Goal: Task Accomplishment & Management: Use online tool/utility

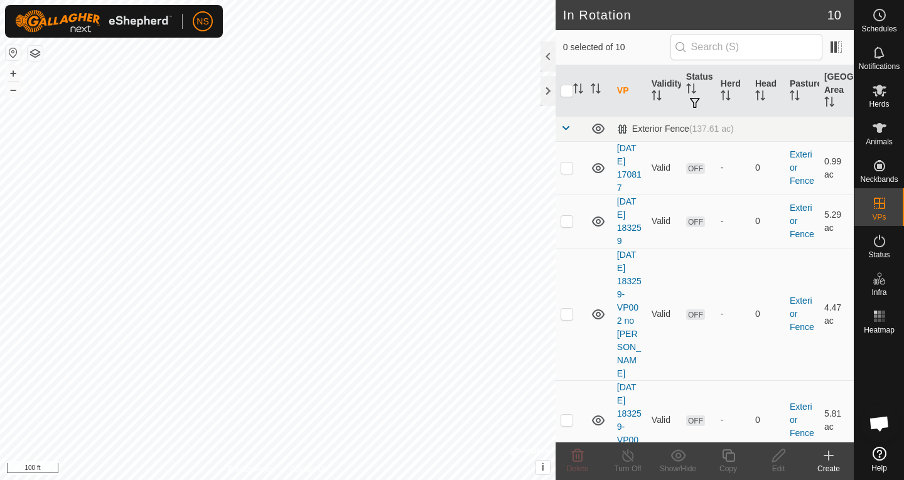
scroll to position [762, 0]
click at [885, 102] on span "Herds" at bounding box center [879, 104] width 20 height 8
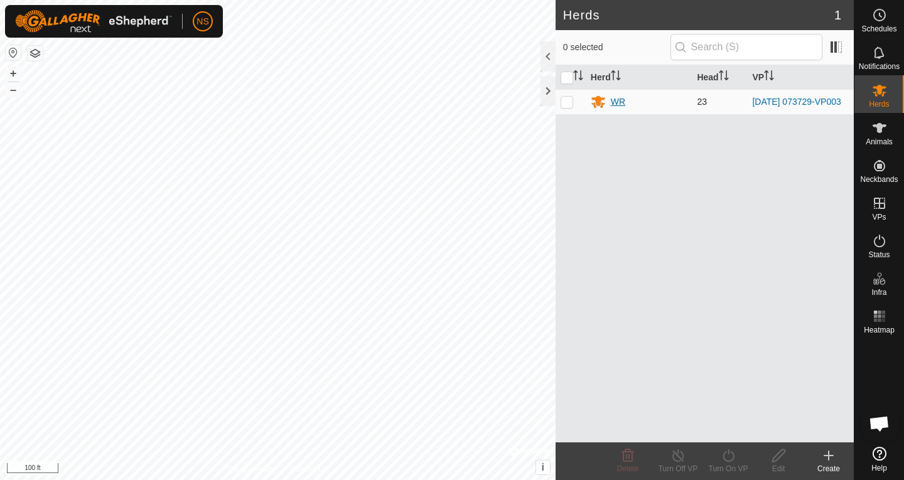
click at [621, 107] on div "WR" at bounding box center [618, 101] width 14 height 13
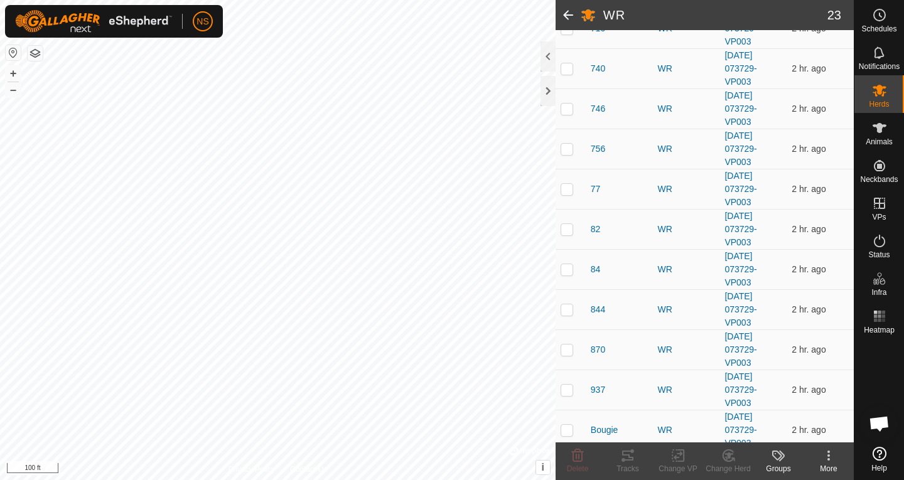
scroll to position [654, 0]
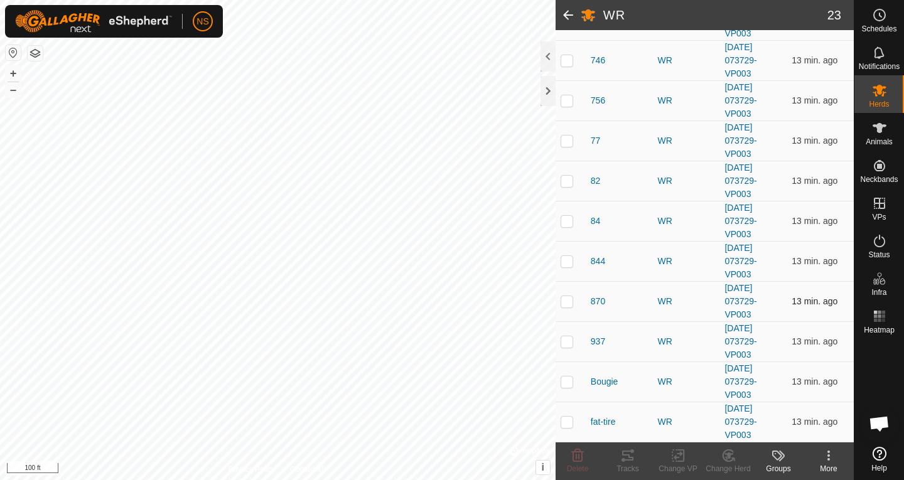
click at [569, 303] on p-checkbox at bounding box center [567, 301] width 13 height 10
click at [569, 298] on p-checkbox at bounding box center [567, 301] width 13 height 10
checkbox input "false"
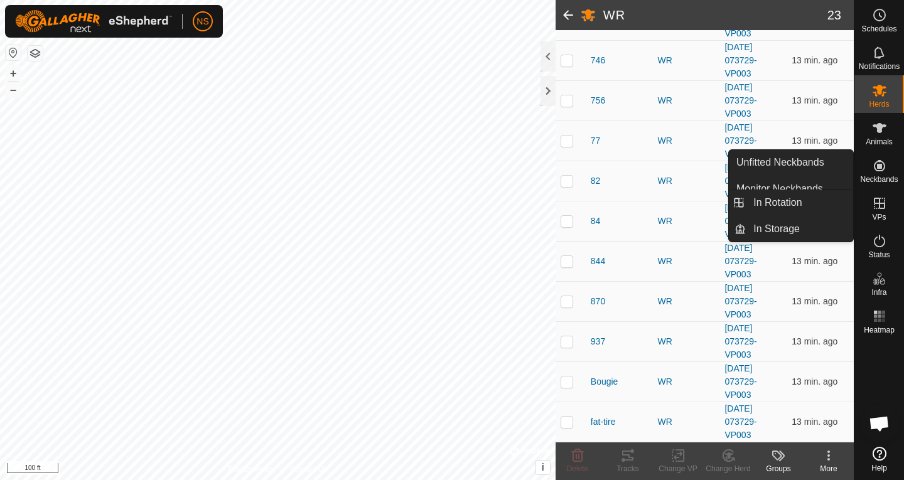
click at [873, 201] on icon at bounding box center [879, 203] width 15 height 15
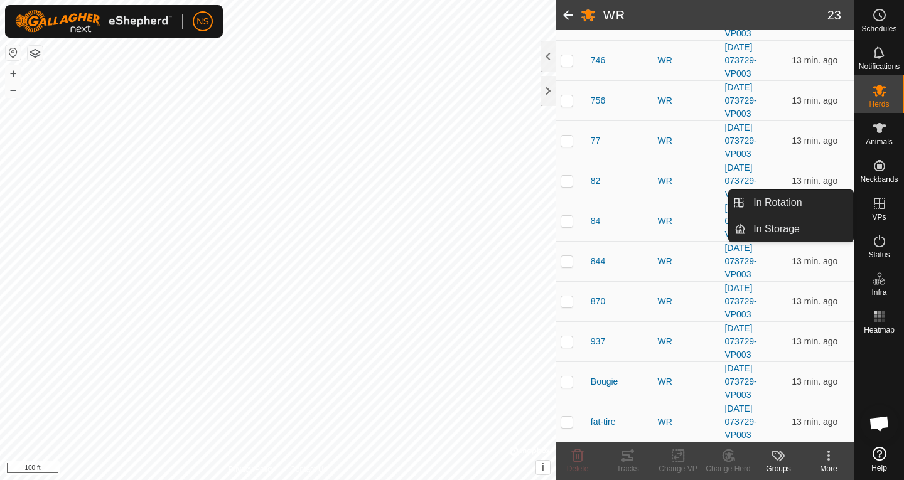
click at [803, 201] on link "In Rotation" at bounding box center [799, 202] width 107 height 25
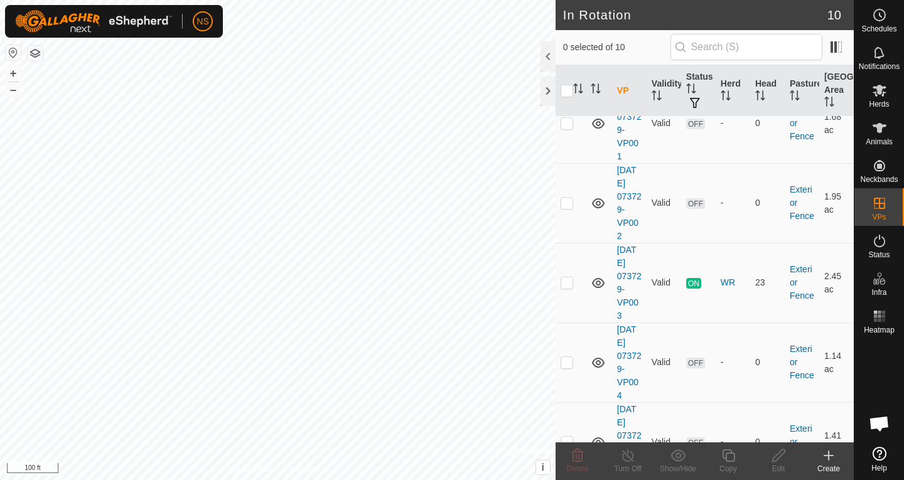
scroll to position [431, 0]
checkbox input "true"
click at [728, 461] on icon at bounding box center [728, 455] width 13 height 13
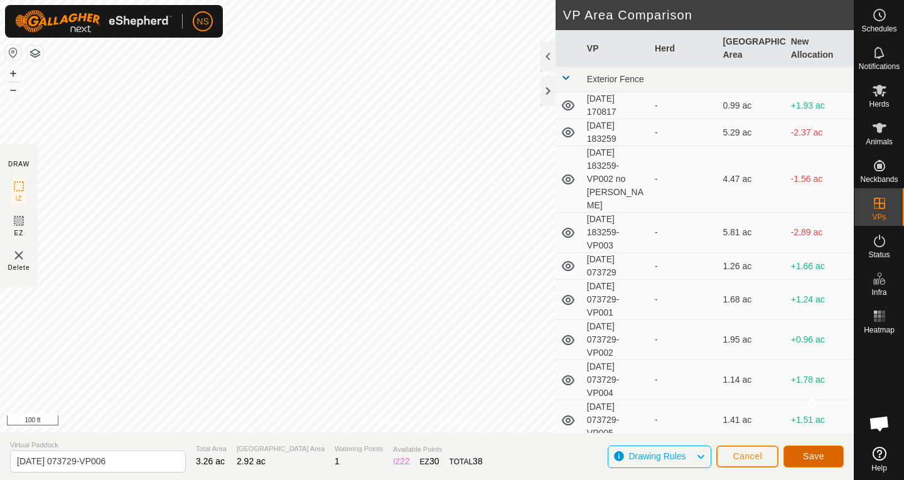
click at [812, 463] on button "Save" at bounding box center [813, 457] width 60 height 22
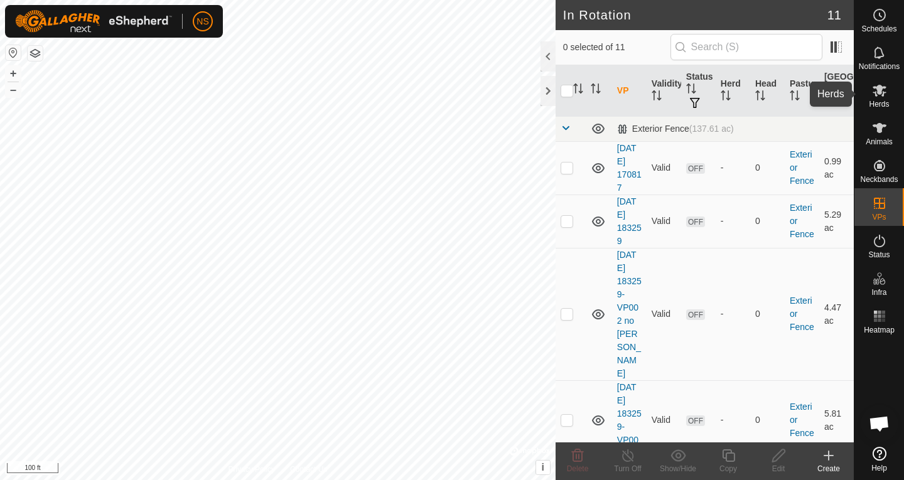
click at [874, 95] on icon at bounding box center [880, 91] width 14 height 12
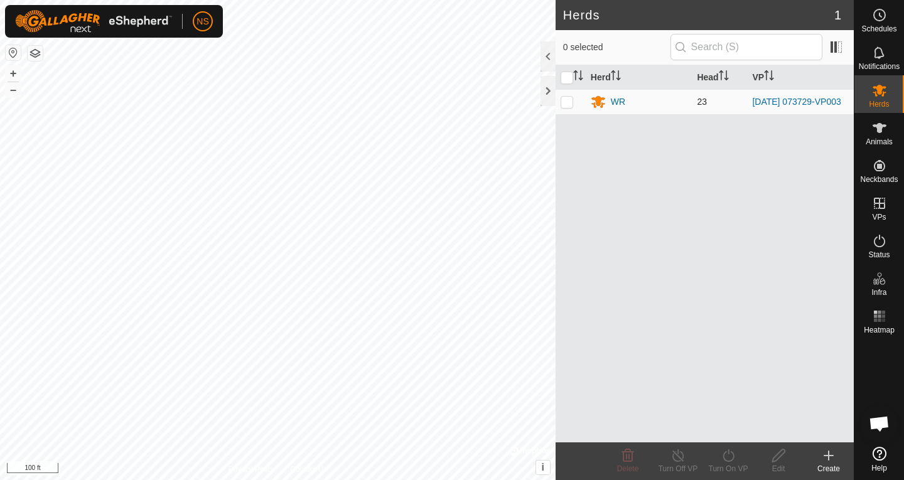
click at [571, 105] on p-checkbox at bounding box center [567, 102] width 13 height 10
checkbox input "true"
click at [721, 460] on icon at bounding box center [729, 455] width 16 height 15
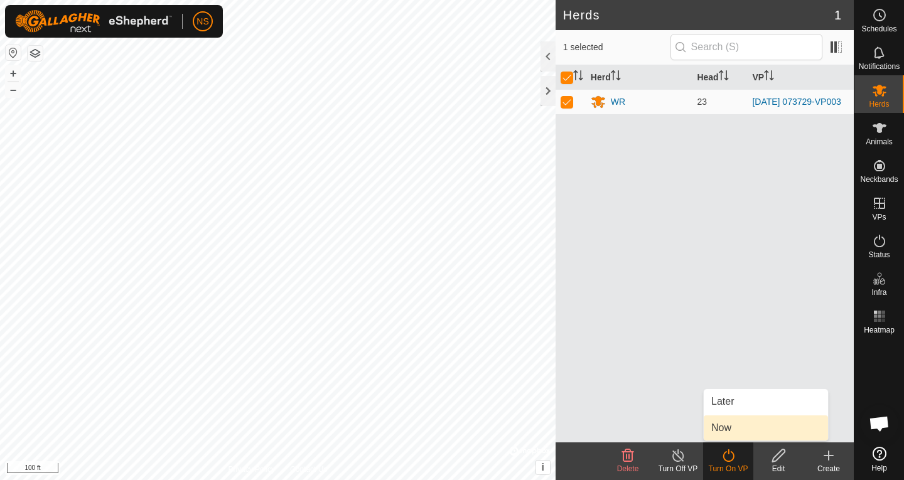
click at [724, 430] on link "Now" at bounding box center [766, 428] width 124 height 25
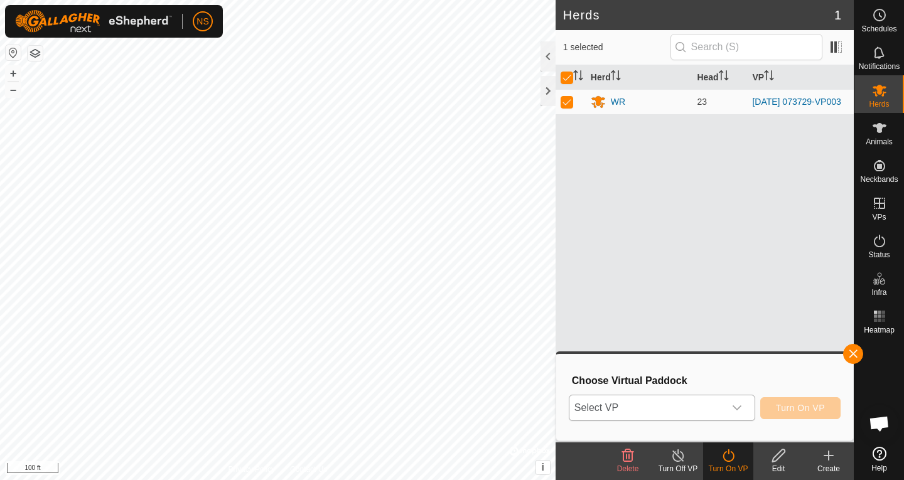
click at [739, 407] on icon "dropdown trigger" at bounding box center [737, 408] width 9 height 5
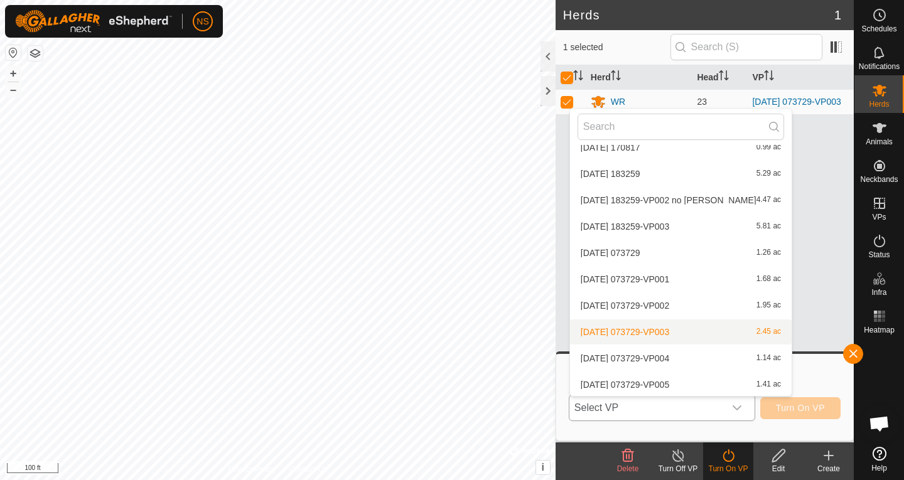
scroll to position [67, 0]
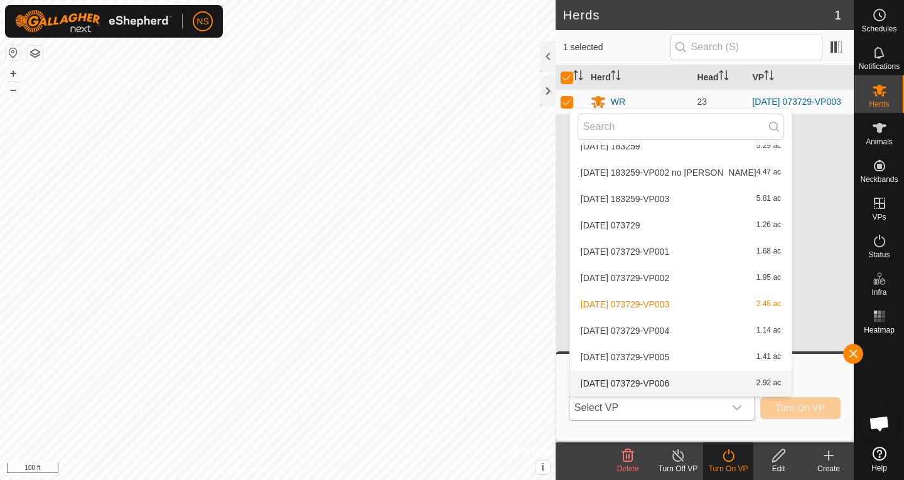
click at [696, 385] on li "2025-10-02 073729-VP006 2.92 ac" at bounding box center [681, 383] width 222 height 25
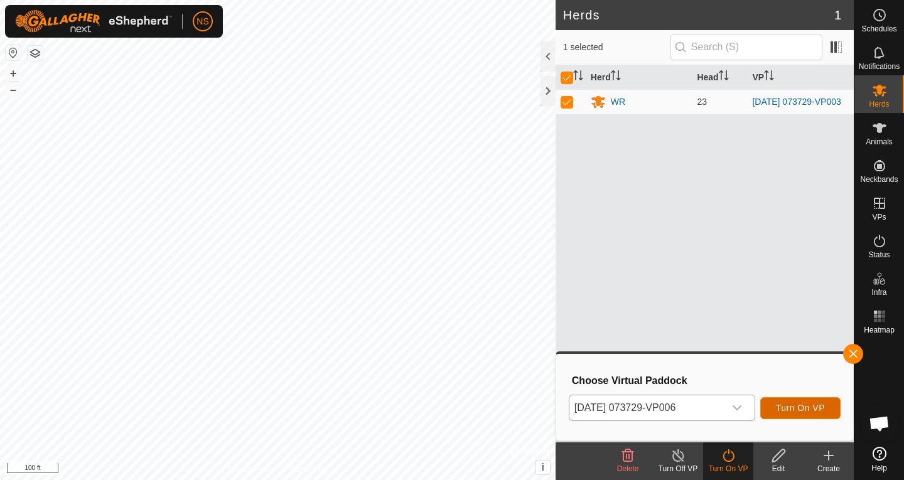
click at [790, 409] on span "Turn On VP" at bounding box center [800, 408] width 49 height 10
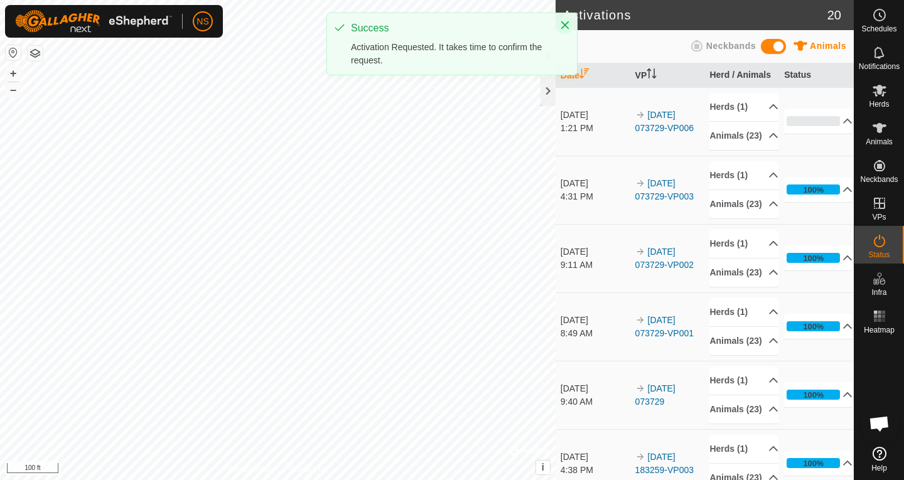
click at [564, 24] on icon "Close" at bounding box center [565, 25] width 8 height 8
